Goal: Information Seeking & Learning: Learn about a topic

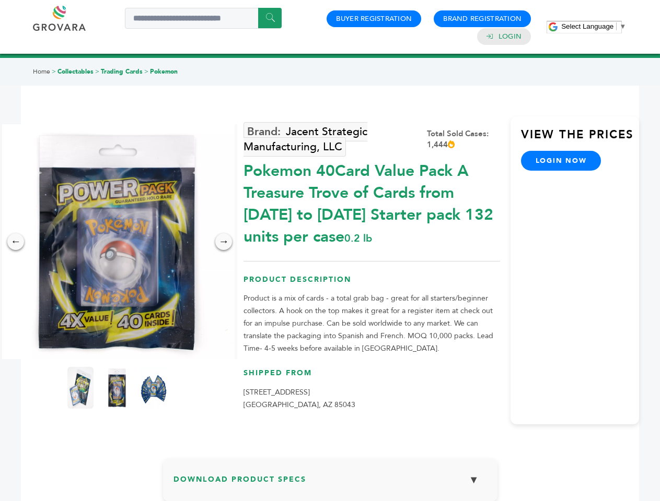
click at [593, 26] on span "Select Language" at bounding box center [587, 26] width 52 height 8
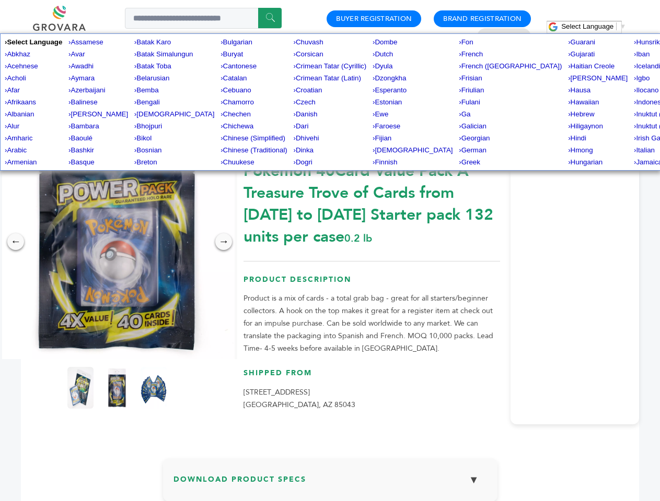
click at [117, 242] on img at bounding box center [116, 241] width 235 height 235
click at [0, 0] on div "×" at bounding box center [0, 0] width 0 height 0
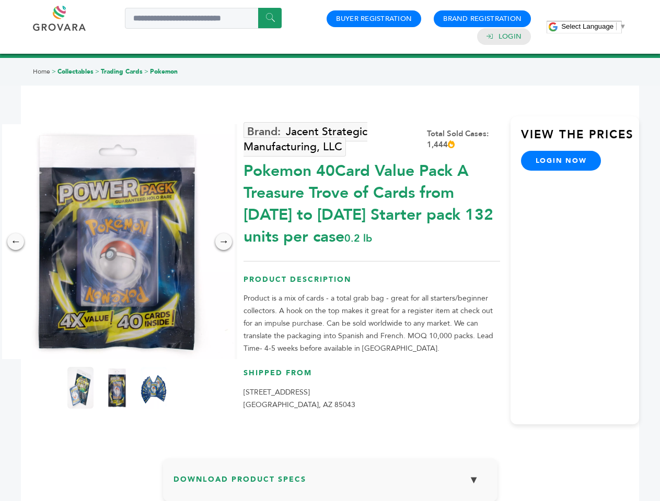
click at [224, 242] on div "→" at bounding box center [223, 241] width 17 height 17
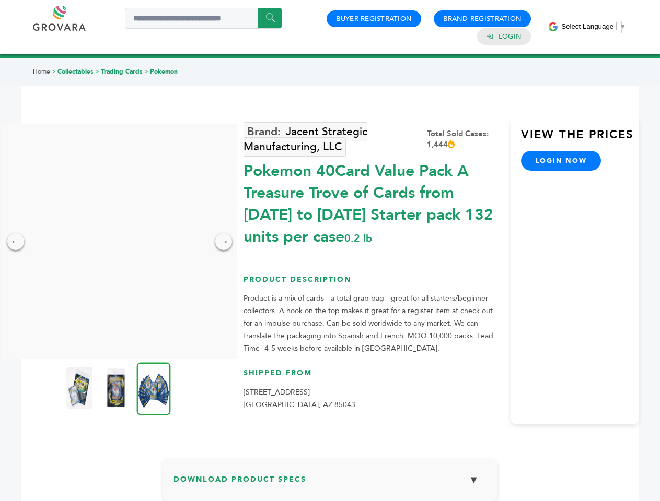
click at [80, 388] on img at bounding box center [79, 388] width 26 height 42
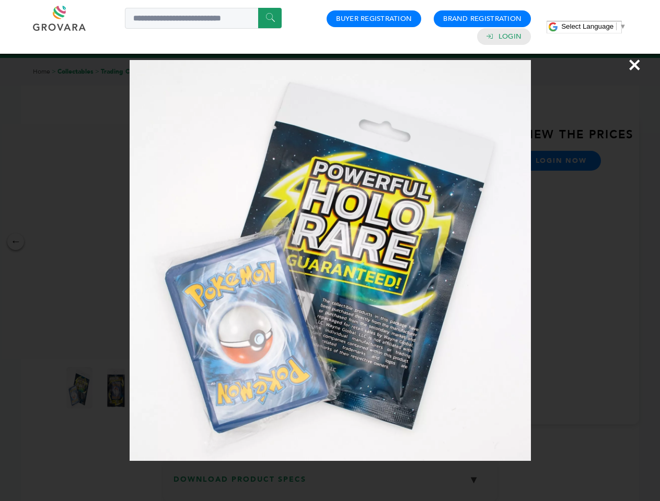
click at [117, 388] on div "×" at bounding box center [330, 250] width 660 height 501
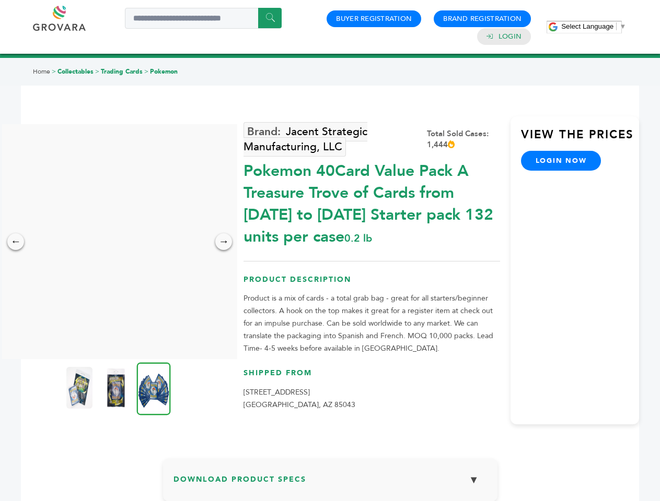
click at [154, 388] on img at bounding box center [154, 388] width 34 height 53
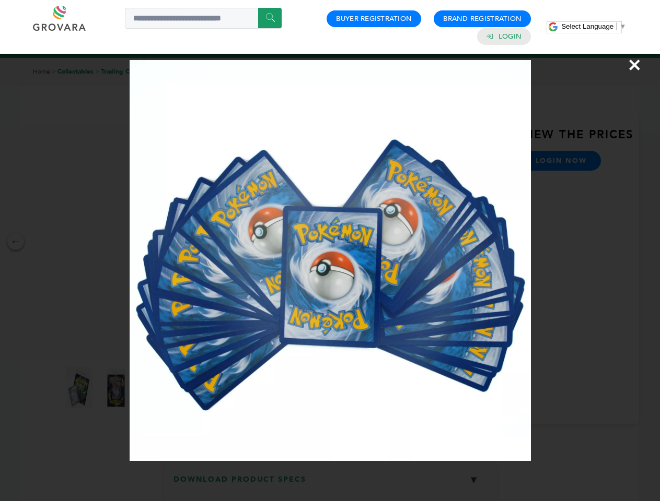
click at [330, 484] on div "×" at bounding box center [330, 250] width 660 height 501
